Goal: Communication & Community: Answer question/provide support

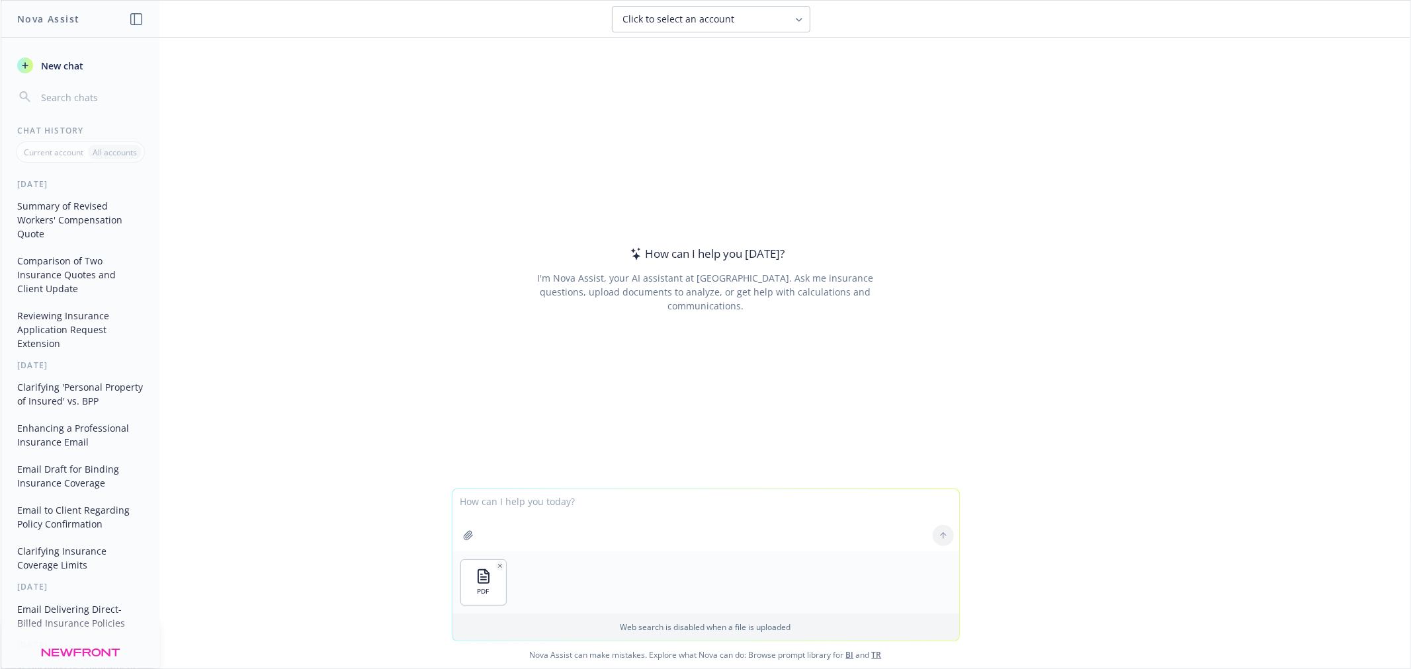
click at [570, 501] on textarea at bounding box center [705, 520] width 507 height 62
type textarea "Can you please write an email to the insured delivering the attached renewal no…"
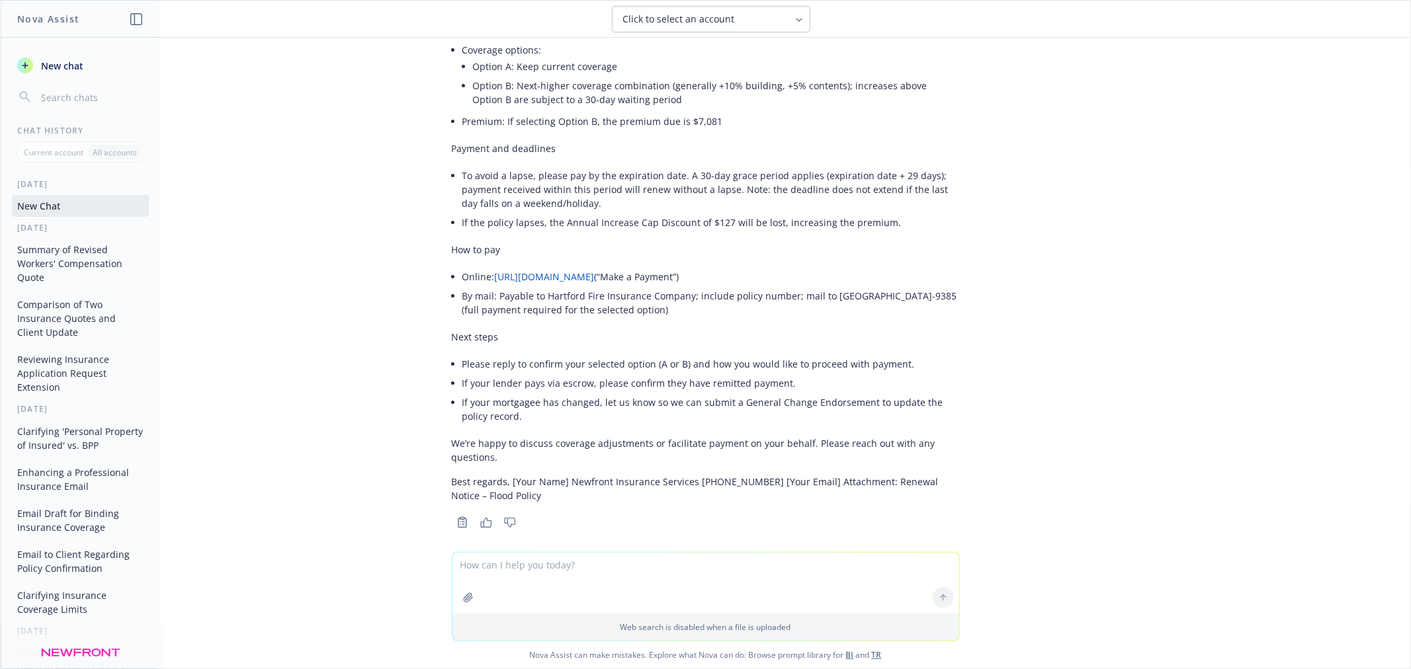
scroll to position [319, 0]
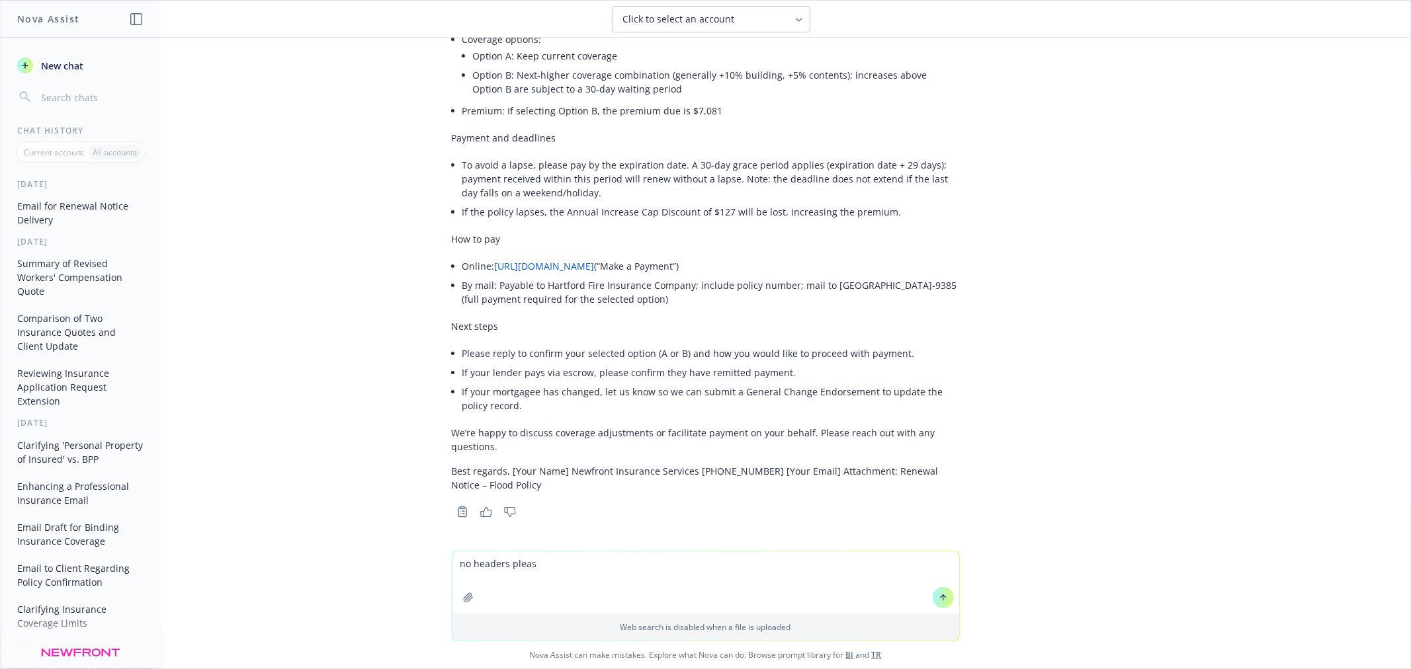
type textarea "no headers please"
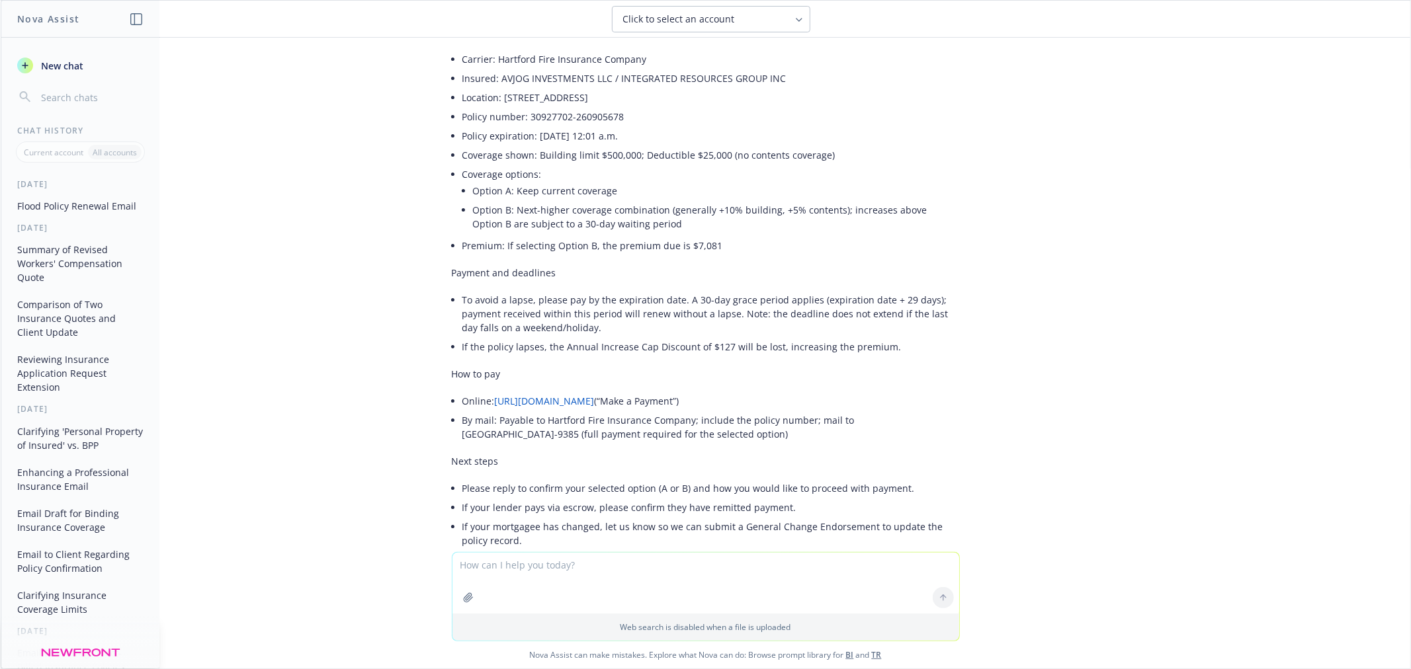
scroll to position [888, 0]
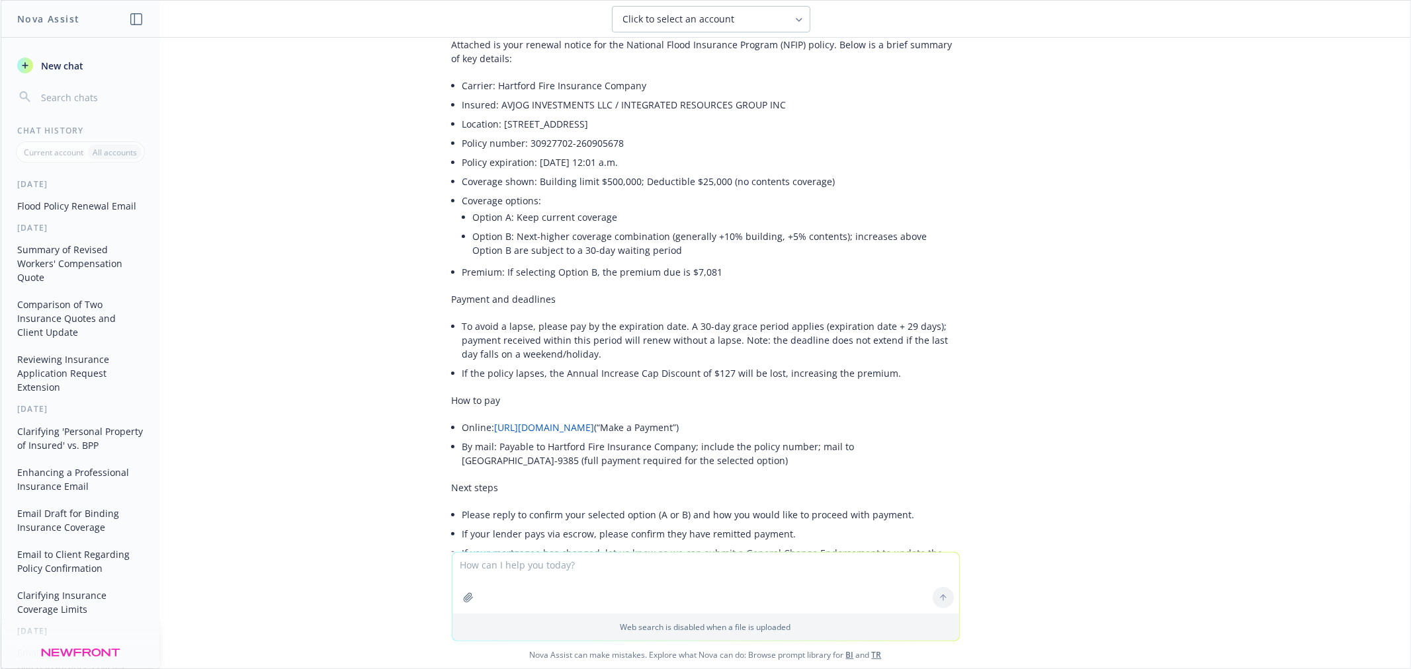
drag, startPoint x: 599, startPoint y: 572, endPoint x: 587, endPoint y: 577, distance: 12.2
click at [587, 577] on textarea at bounding box center [705, 583] width 507 height 61
type textarea "Option B is not available"
click at [943, 600] on icon at bounding box center [943, 597] width 0 height 5
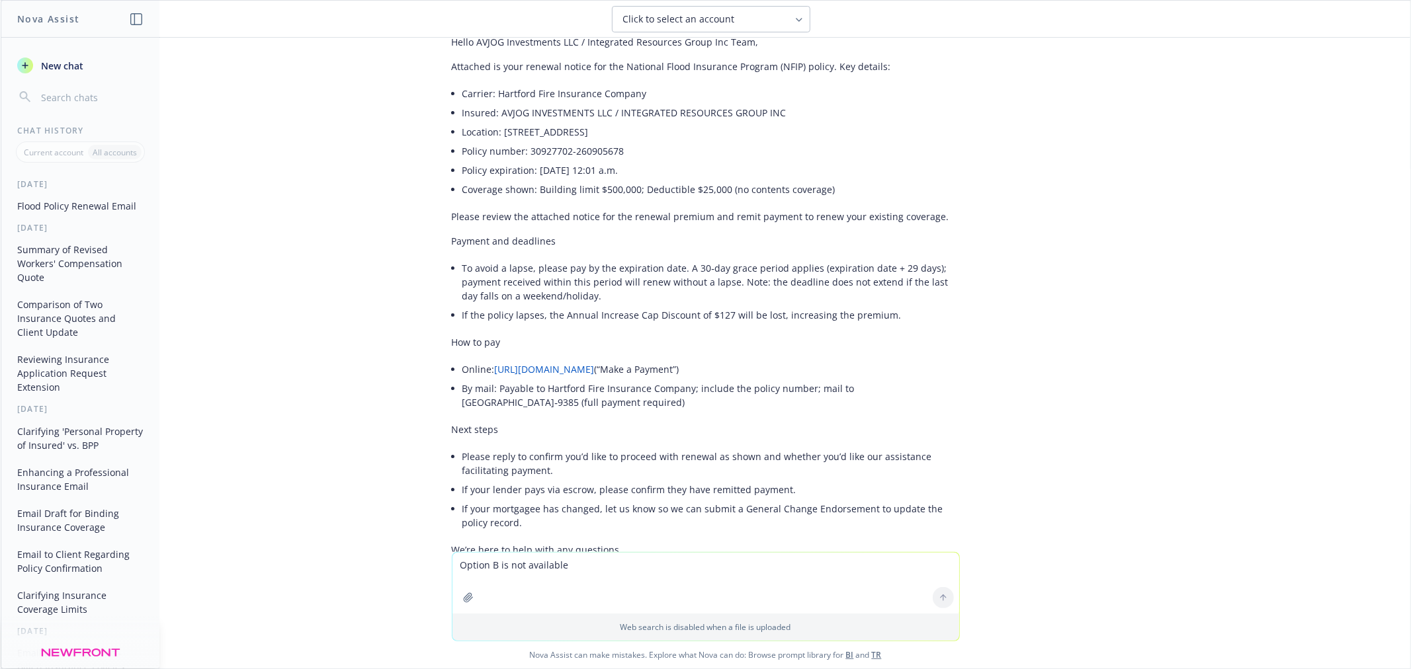
scroll to position [1378, 0]
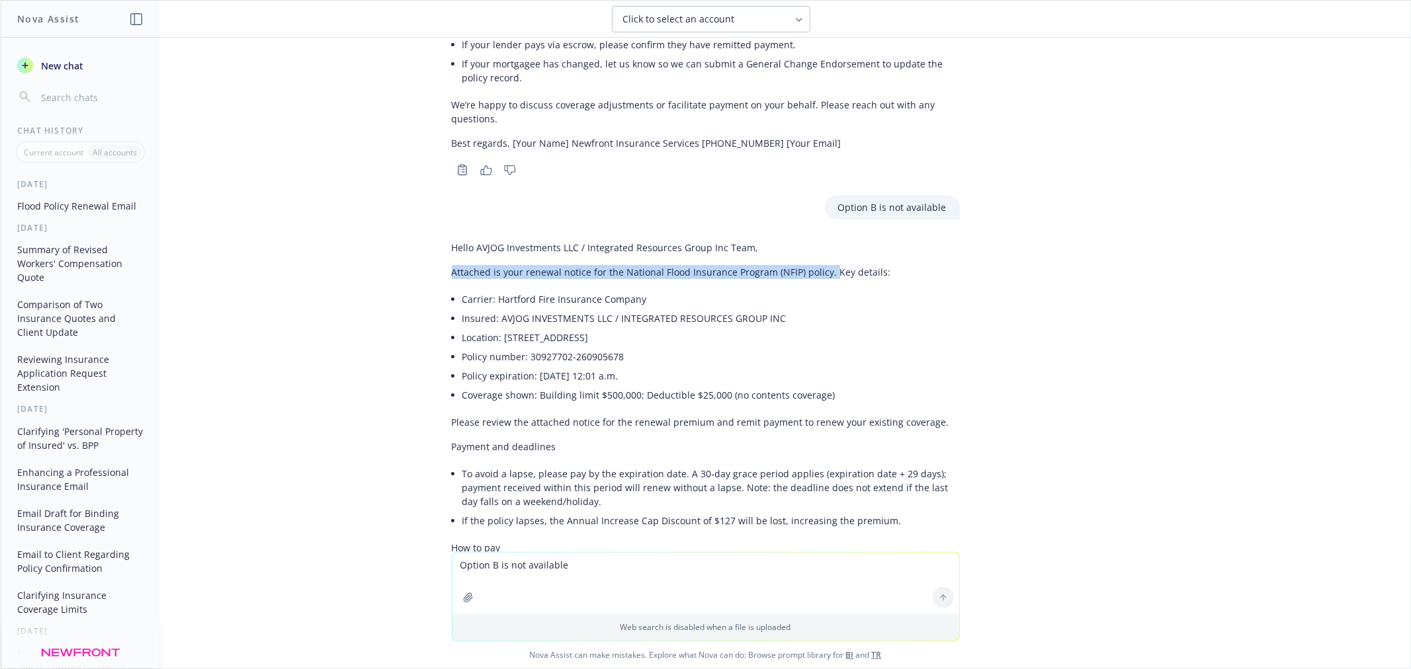
drag, startPoint x: 438, startPoint y: 272, endPoint x: 817, endPoint y: 278, distance: 378.4
click at [817, 278] on div "Hello AVJOG Investments LLC / Integrated Resources Group Inc Team, Attached is …" at bounding box center [705, 525] width 529 height 581
copy p "Attached is your renewal notice for the National Flood Insurance Program (NFIP)…"
click at [723, 445] on p "Payment and deadlines" at bounding box center [706, 447] width 508 height 14
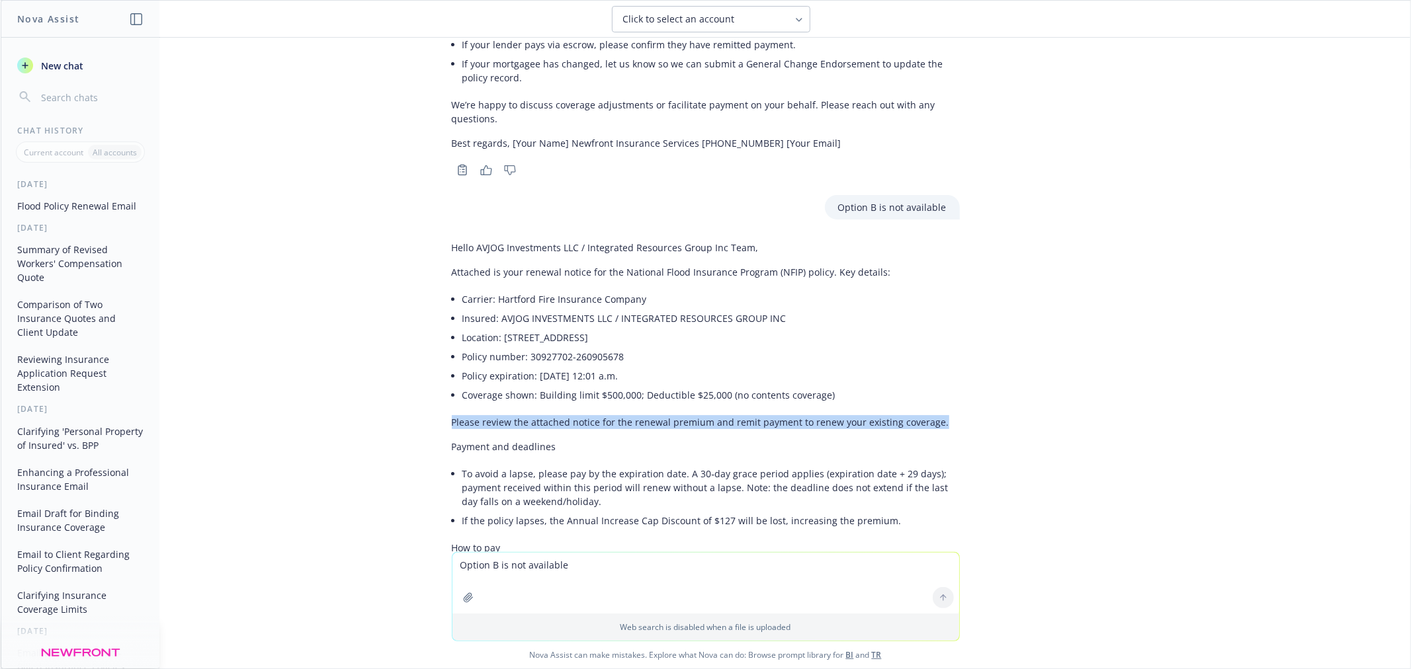
drag, startPoint x: 441, startPoint y: 421, endPoint x: 933, endPoint y: 425, distance: 491.4
click at [933, 425] on p "Please review the attached notice for the renewal premium and remit payment to …" at bounding box center [706, 422] width 508 height 14
copy p "Please review the attached notice for the renewal premium and remit payment to …"
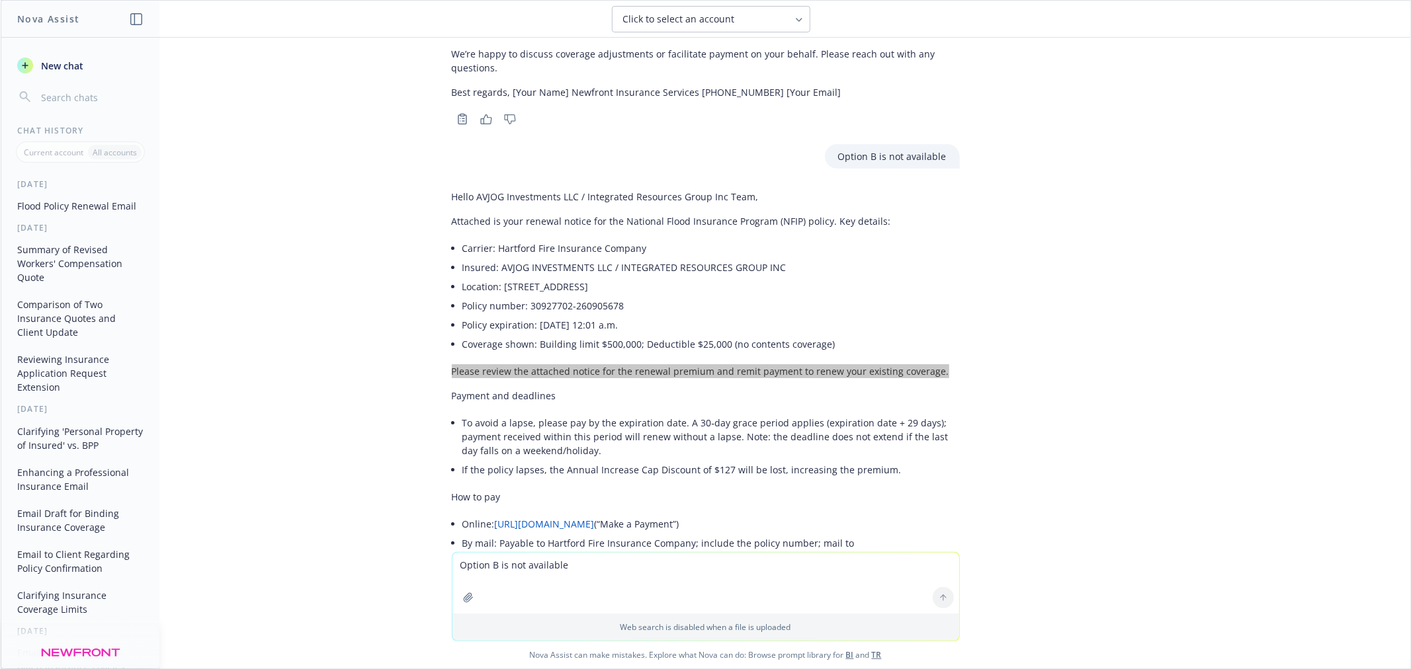
scroll to position [1451, 0]
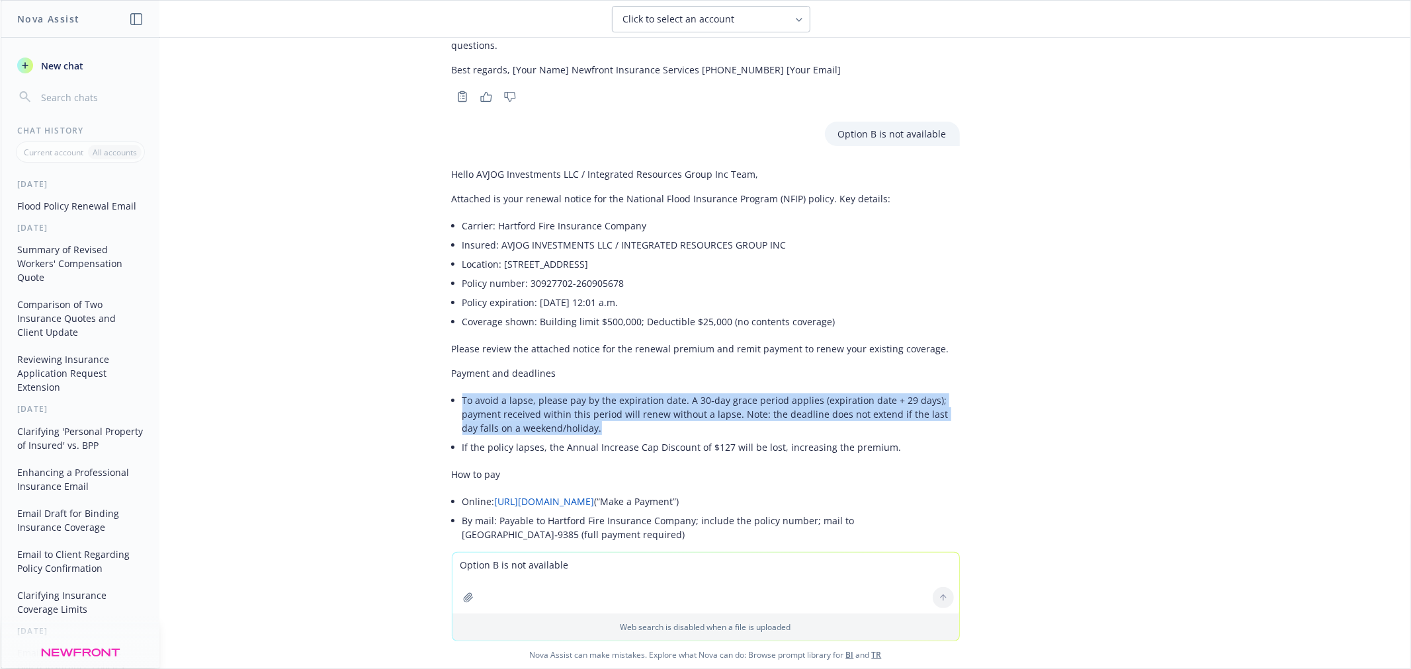
drag, startPoint x: 453, startPoint y: 398, endPoint x: 569, endPoint y: 429, distance: 119.7
click at [569, 429] on li "To avoid a lapse, please pay by the expiration date. A 30‑day grace period appl…" at bounding box center [710, 414] width 497 height 47
copy li "To avoid a lapse, please pay by the expiration date. A 30‑day grace period appl…"
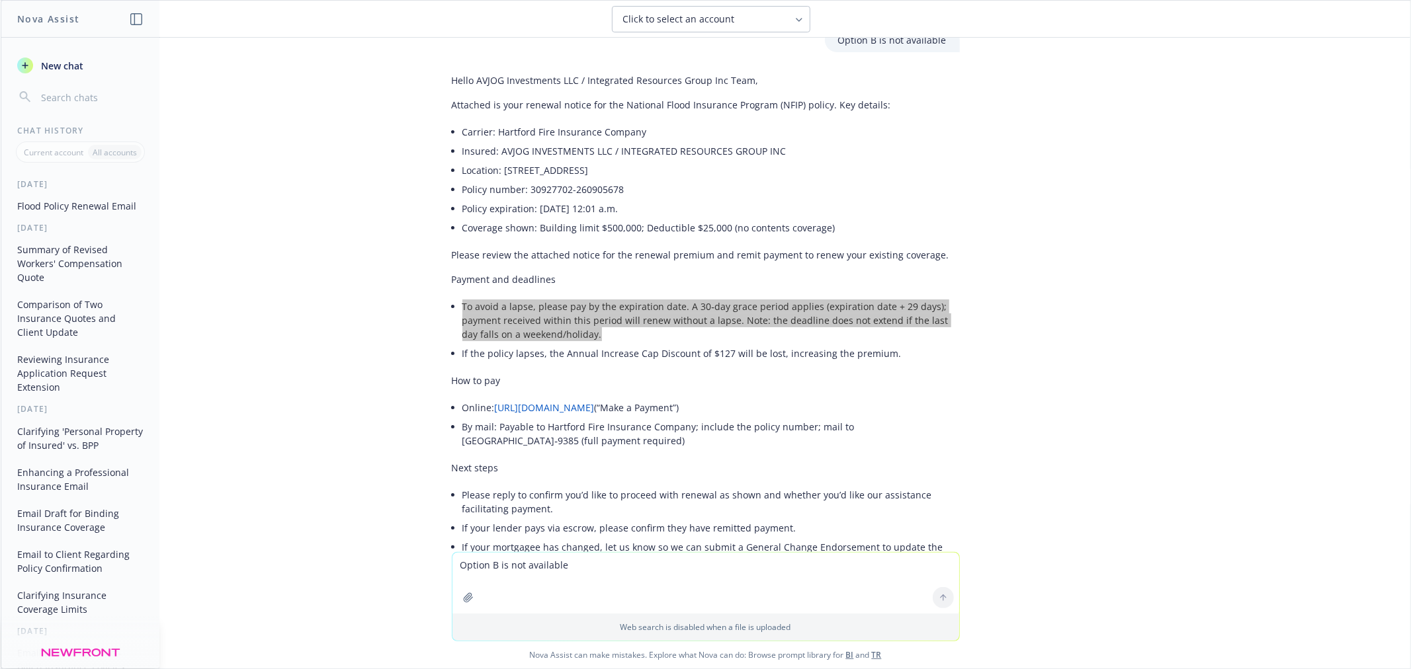
scroll to position [1671, 0]
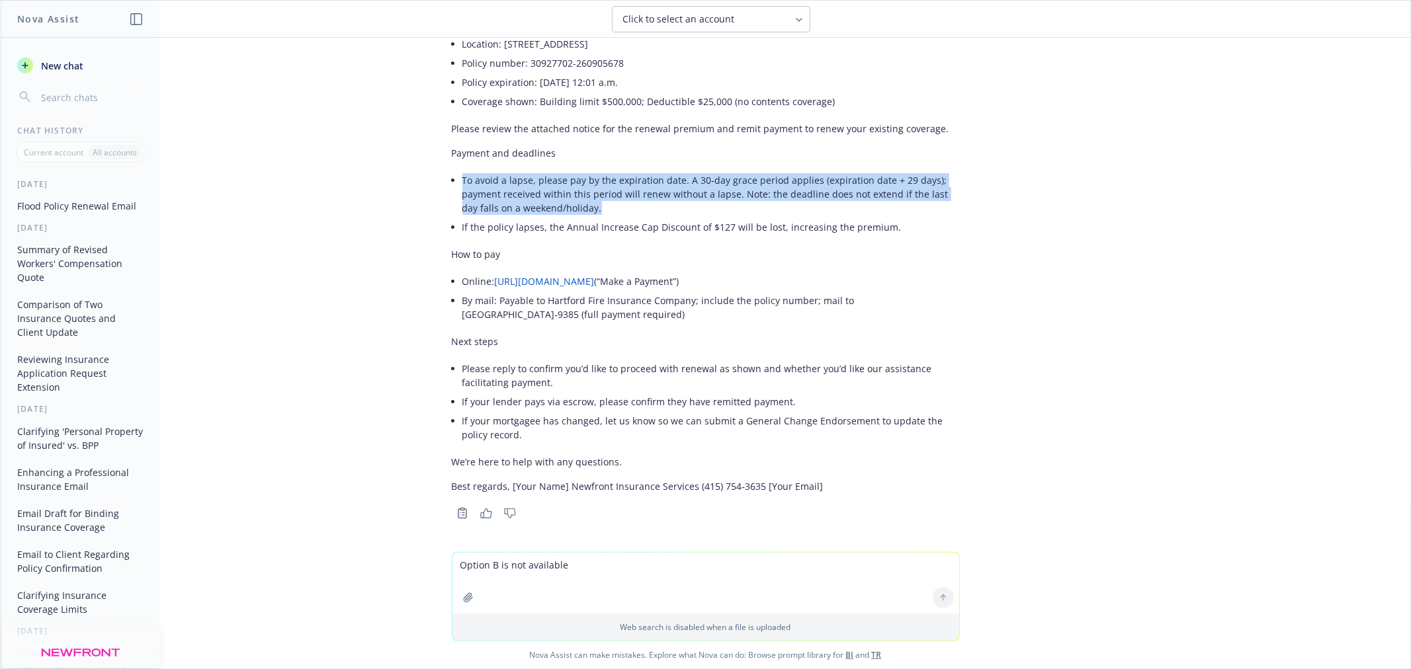
drag, startPoint x: 438, startPoint y: 251, endPoint x: 636, endPoint y: 315, distance: 207.9
click at [636, 315] on div "Hello AVJOG Investments LLC / Integrated Resources Group Inc Team, Attached is …" at bounding box center [705, 232] width 529 height 581
copy div "How to pay Online: [URL][DOMAIN_NAME] (“Make a Payment”) By mail: Payable to Ha…"
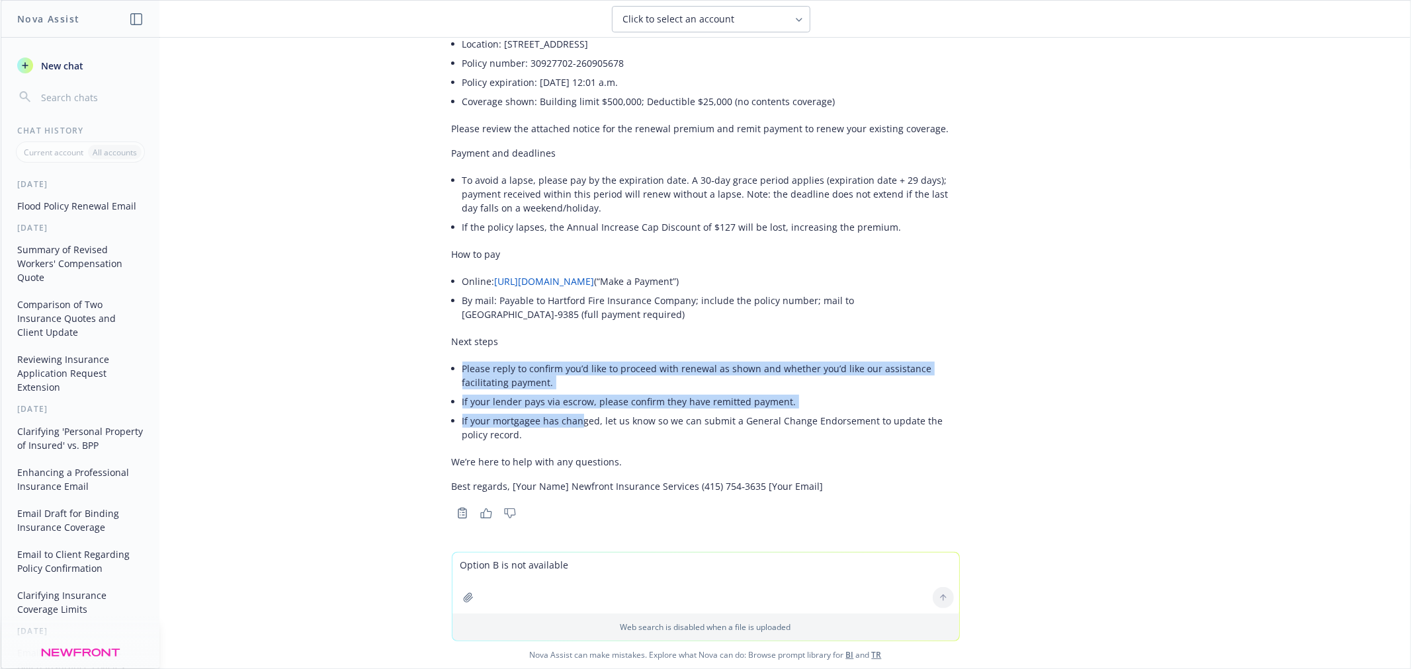
drag, startPoint x: 448, startPoint y: 364, endPoint x: 571, endPoint y: 422, distance: 135.5
click at [571, 422] on div "Hello AVJOG Investments LLC / Integrated Resources Group Inc Team, Attached is …" at bounding box center [706, 220] width 508 height 557
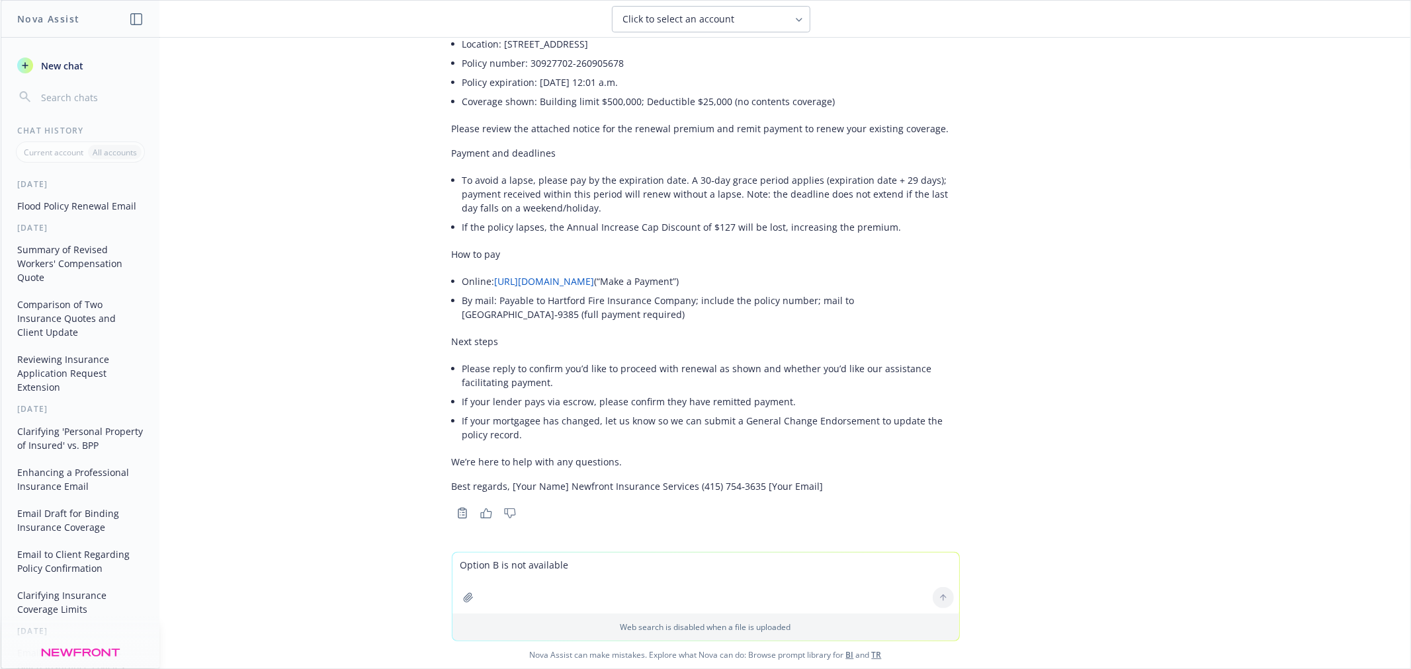
click at [563, 431] on li "If your mortgagee has changed, let us know so we can submit a General Change En…" at bounding box center [710, 427] width 497 height 33
drag, startPoint x: 889, startPoint y: 226, endPoint x: 422, endPoint y: 222, distance: 466.9
click at [422, 222] on div "pdf renewalnotice_[DATE].pdf Can you please write an email to the insured deliv…" at bounding box center [705, 295] width 1409 height 515
copy li "If the policy lapses, the Annual Increase Cap Discount of $127 will be lost, in…"
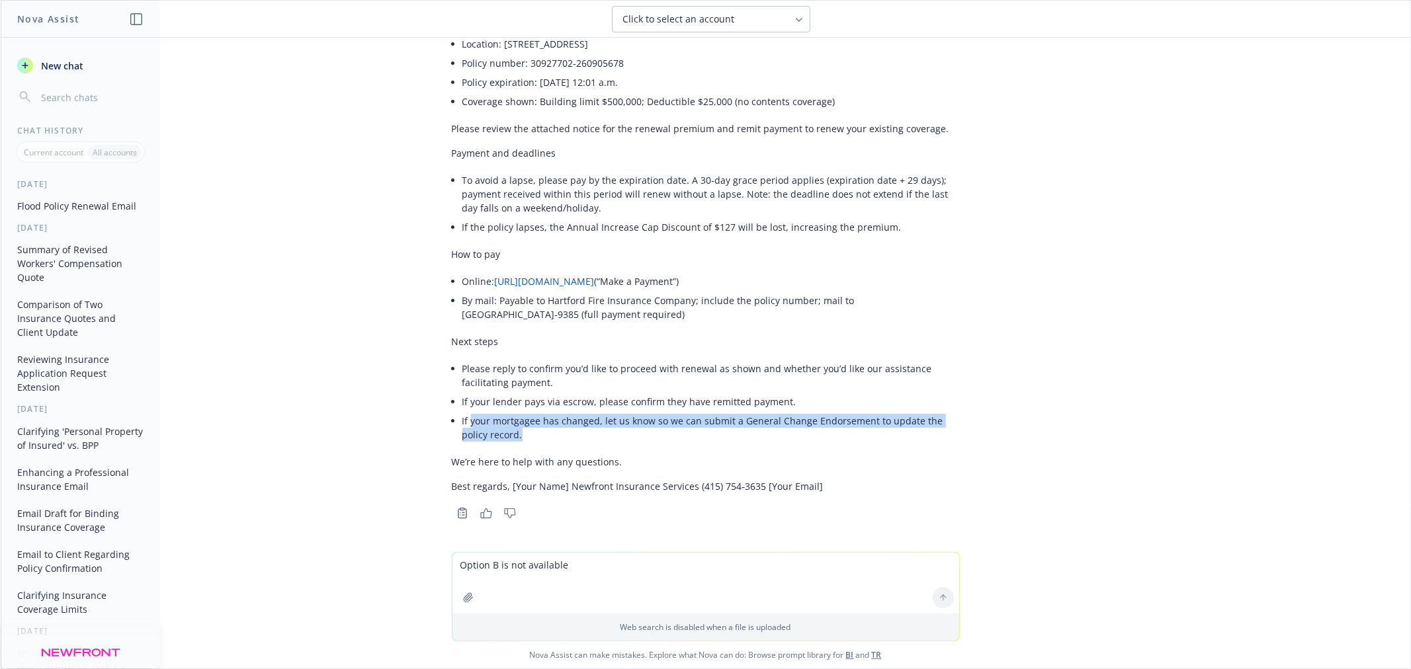
drag, startPoint x: 485, startPoint y: 437, endPoint x: 460, endPoint y: 425, distance: 27.8
click at [462, 425] on li "If your mortgagee has changed, let us know so we can submit a General Change En…" at bounding box center [710, 427] width 497 height 33
